Goal: Information Seeking & Learning: Learn about a topic

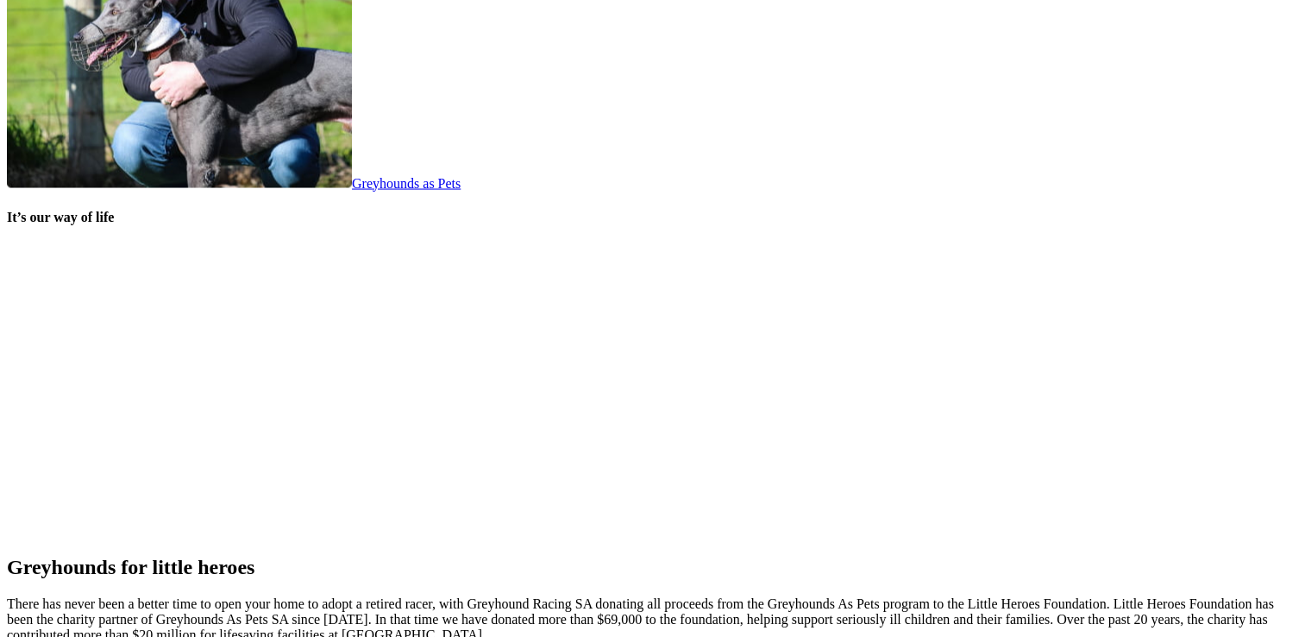
scroll to position [3797, 0]
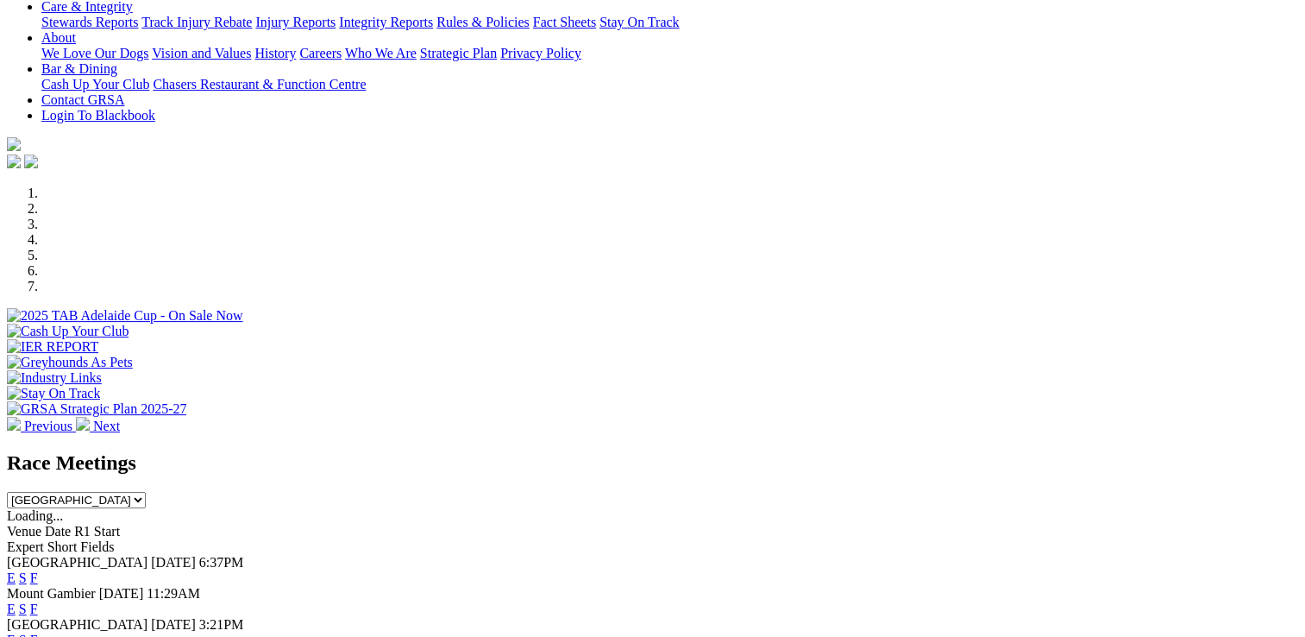
scroll to position [518, 0]
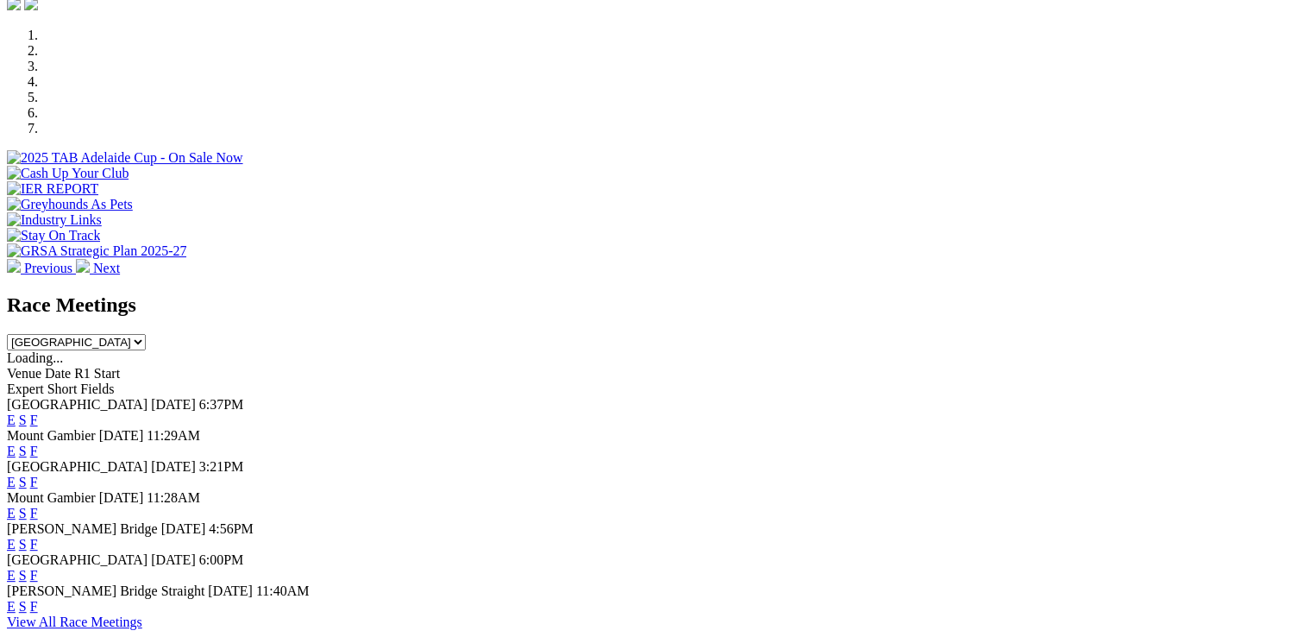
click at [38, 412] on link "F" at bounding box center [34, 419] width 8 height 15
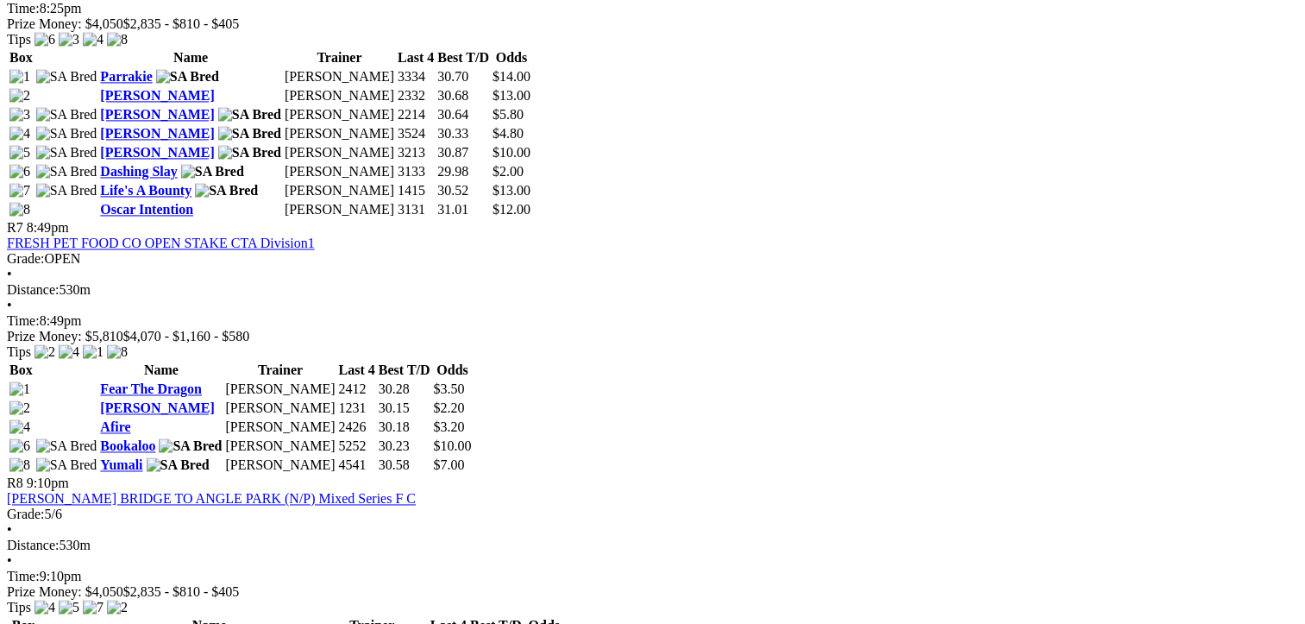
scroll to position [2502, 0]
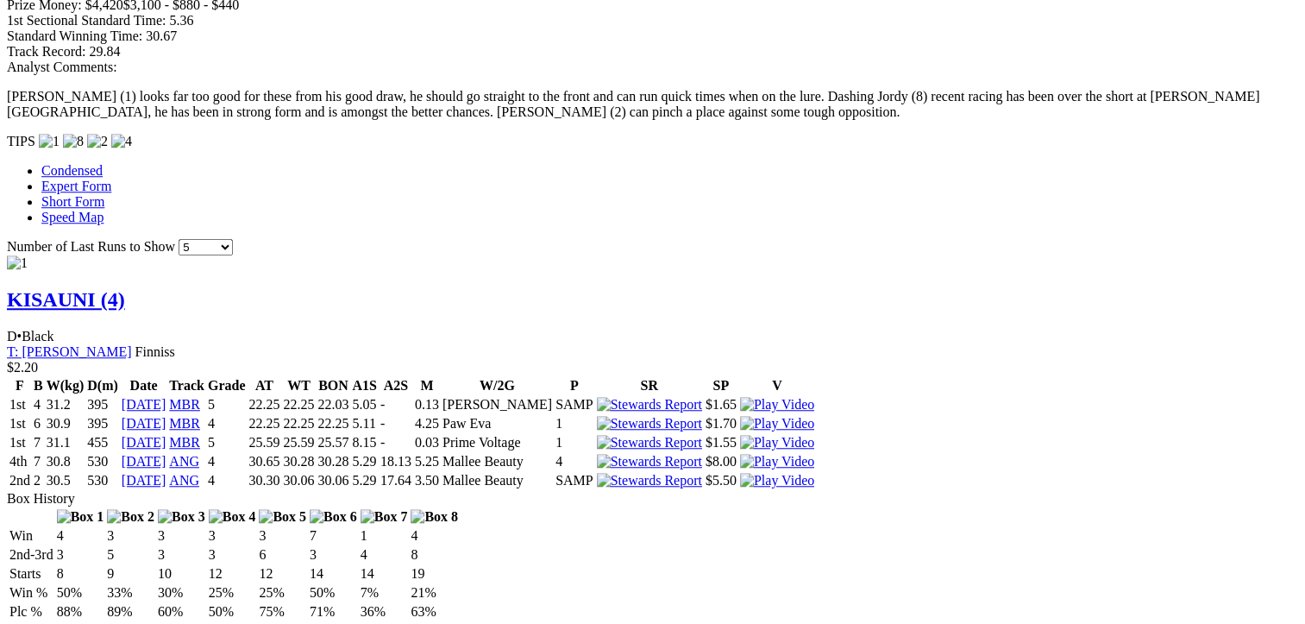
scroll to position [1467, 0]
